Goal: Task Accomplishment & Management: Use online tool/utility

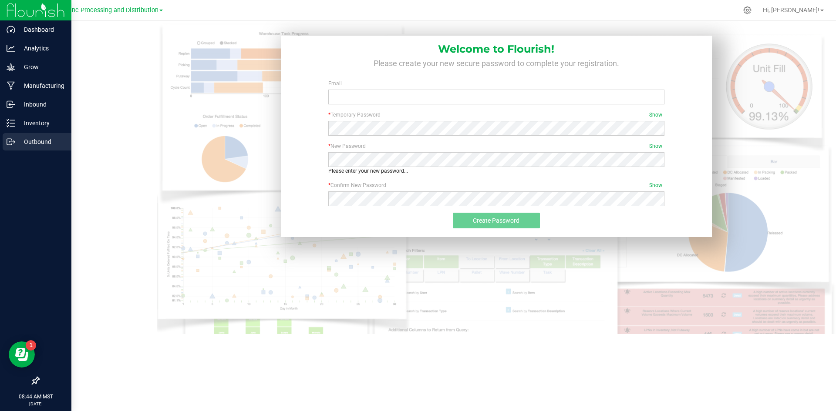
click at [40, 142] on p "Outbound" at bounding box center [41, 142] width 52 height 10
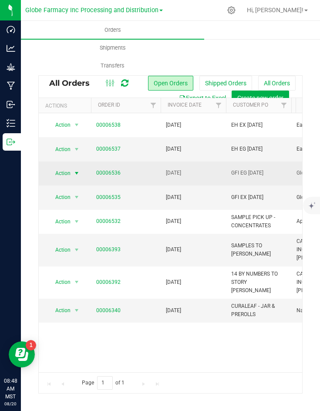
click at [57, 172] on span "Action" at bounding box center [59, 173] width 24 height 12
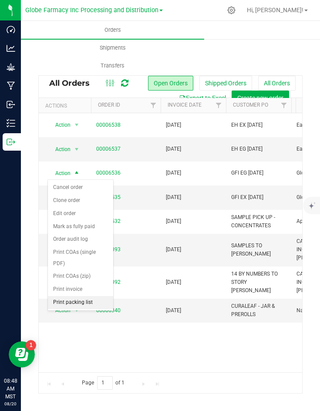
click at [72, 303] on li "Print packing list" at bounding box center [80, 302] width 65 height 13
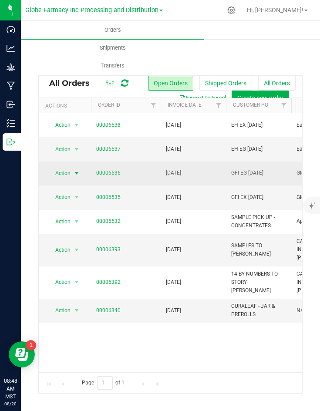
click at [67, 175] on span "Action" at bounding box center [59, 173] width 24 height 12
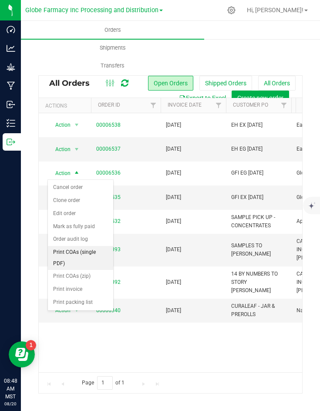
click at [68, 252] on li "Print COAs (single PDF)" at bounding box center [80, 258] width 65 height 24
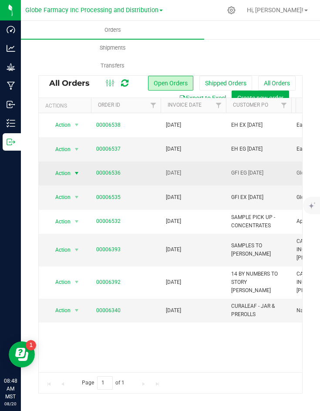
click at [62, 173] on span "Action" at bounding box center [59, 173] width 24 height 12
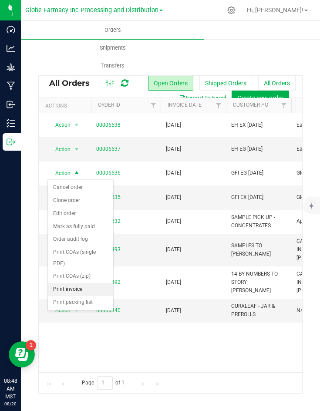
click at [66, 285] on li "Print invoice" at bounding box center [80, 289] width 65 height 13
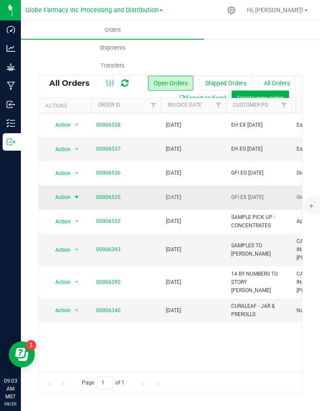
click at [52, 193] on span "Action" at bounding box center [59, 197] width 24 height 12
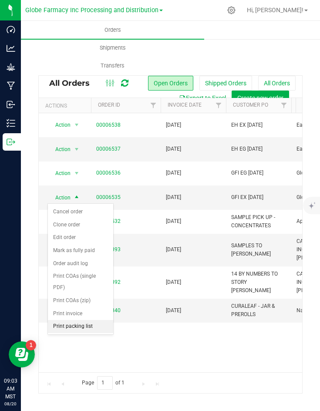
click at [75, 323] on li "Print packing list" at bounding box center [80, 326] width 65 height 13
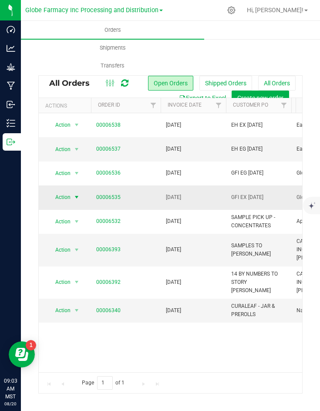
click at [69, 199] on span "Action" at bounding box center [59, 197] width 24 height 12
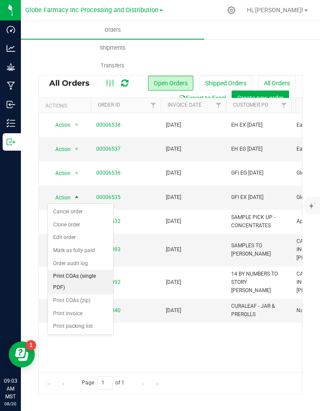
click at [74, 270] on li "Print COAs (single PDF)" at bounding box center [80, 282] width 65 height 24
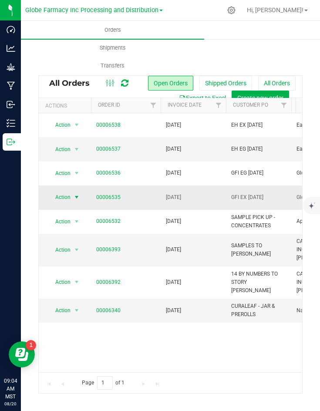
click at [70, 196] on span "Action" at bounding box center [59, 197] width 24 height 12
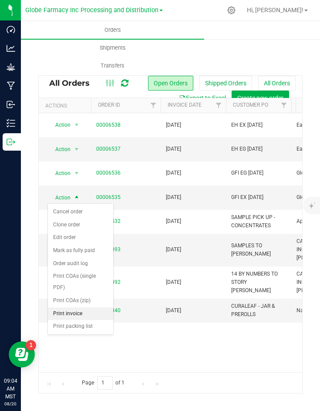
click at [64, 314] on li "Print invoice" at bounding box center [80, 313] width 65 height 13
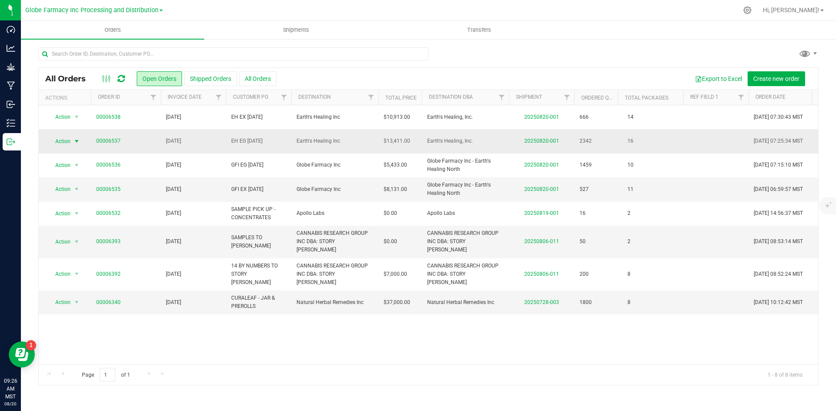
click at [68, 141] on span "Action" at bounding box center [59, 141] width 24 height 12
click at [59, 224] on li "Print COAs (single PDF)" at bounding box center [80, 226] width 65 height 24
click at [48, 139] on span "Action" at bounding box center [59, 141] width 24 height 12
click at [67, 271] on li "Print packing list" at bounding box center [80, 270] width 65 height 13
click at [69, 143] on span "Action" at bounding box center [59, 141] width 24 height 12
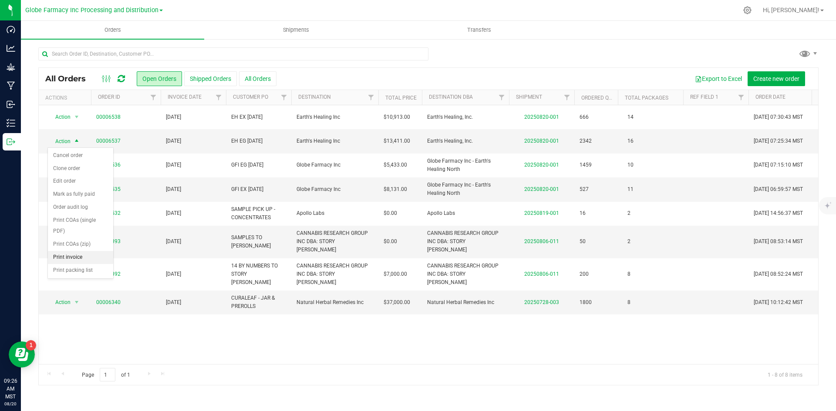
click at [68, 259] on li "Print invoice" at bounding box center [80, 257] width 65 height 13
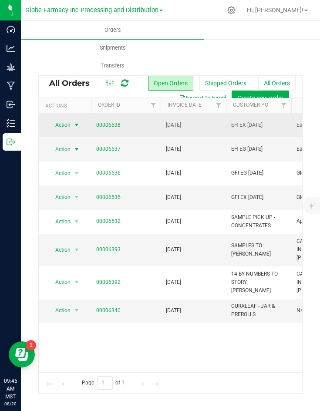
click at [60, 126] on span "Action" at bounding box center [59, 125] width 24 height 12
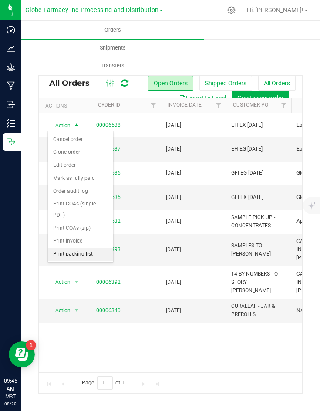
click at [81, 249] on li "Print packing list" at bounding box center [80, 254] width 65 height 13
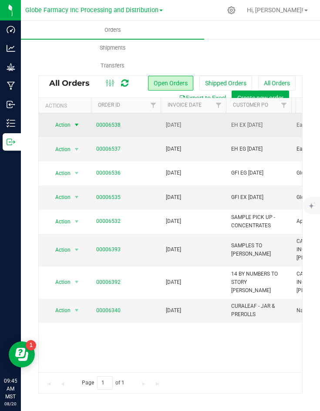
click at [67, 126] on span "Action" at bounding box center [59, 125] width 24 height 12
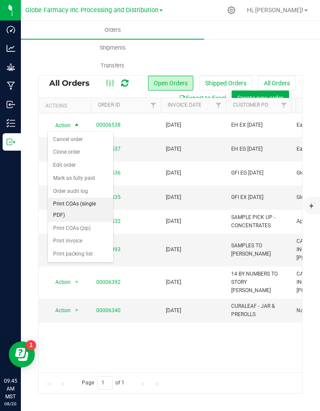
click at [76, 212] on li "Print COAs (single PDF)" at bounding box center [80, 210] width 65 height 24
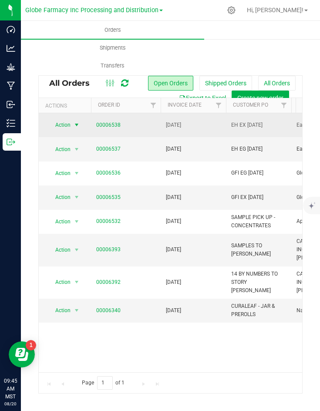
click at [74, 125] on span "select" at bounding box center [76, 124] width 7 height 7
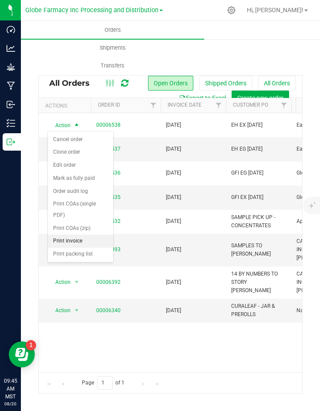
click at [71, 240] on li "Print invoice" at bounding box center [80, 241] width 65 height 13
